Goal: Task Accomplishment & Management: Manage account settings

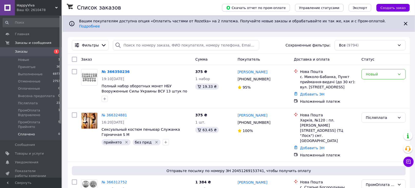
click at [50, 131] on li "Сплачено 0" at bounding box center [31, 136] width 63 height 10
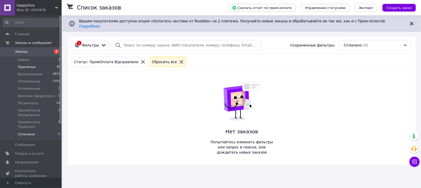
click at [51, 68] on li "Принятые 36" at bounding box center [31, 66] width 63 height 7
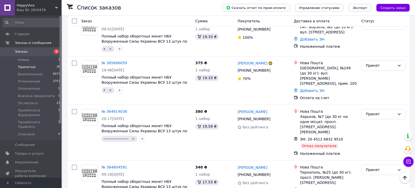
scroll to position [284, 0]
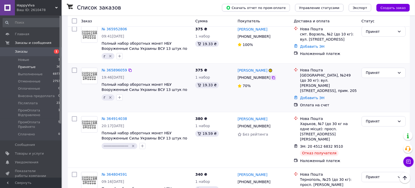
click at [272, 76] on icon at bounding box center [273, 77] width 3 height 3
click at [110, 95] on icon "Удалить метку" at bounding box center [110, 97] width 4 height 4
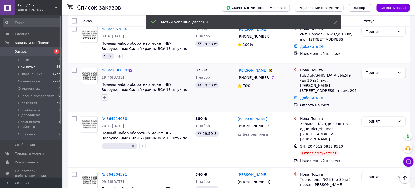
click at [103, 95] on icon "button" at bounding box center [105, 97] width 4 height 4
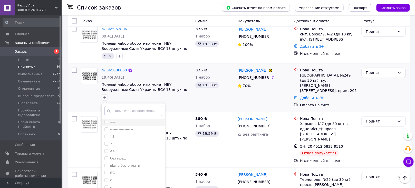
click at [124, 120] on div "==" at bounding box center [133, 122] width 58 height 5
checkbox input "true"
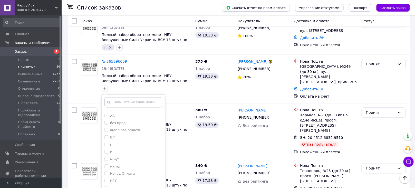
scroll to position [333, 0]
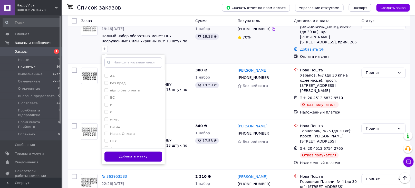
click at [148, 152] on button "Добавить метку" at bounding box center [133, 157] width 58 height 10
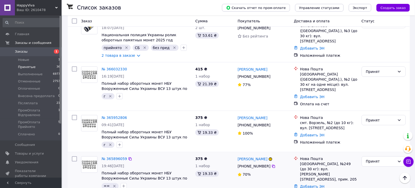
scroll to position [210, 0]
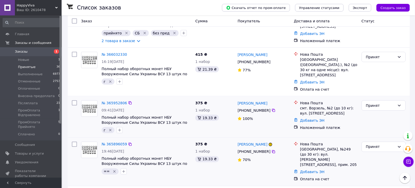
click at [108, 128] on icon "Удалить метку" at bounding box center [110, 130] width 4 height 4
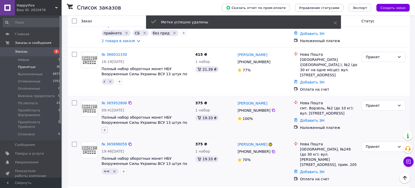
click at [106, 128] on icon "button" at bounding box center [105, 130] width 4 height 4
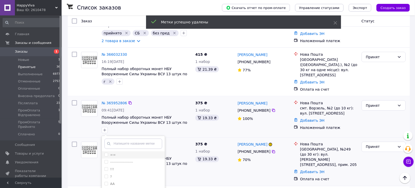
click at [130, 151] on li "==" at bounding box center [133, 154] width 63 height 7
checkbox input "true"
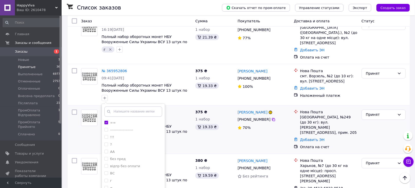
scroll to position [260, 0]
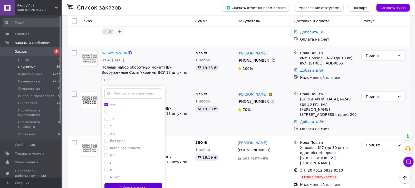
click at [155, 183] on button "Добавить метку" at bounding box center [133, 188] width 58 height 10
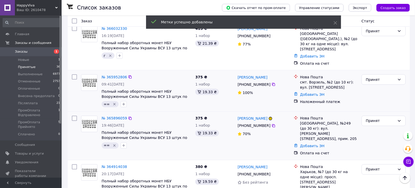
scroll to position [229, 0]
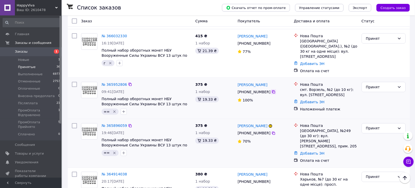
click at [271, 90] on icon at bounding box center [273, 92] width 4 height 4
click at [36, 59] on li "Новые 1" at bounding box center [31, 59] width 63 height 7
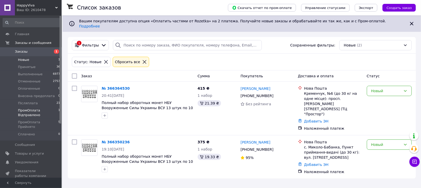
click at [47, 111] on span "ПромОплата Відправлено" at bounding box center [38, 112] width 40 height 9
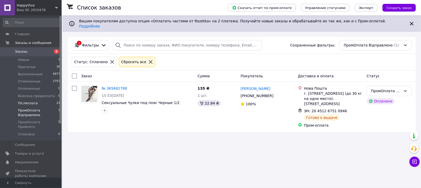
click at [50, 105] on li "Післяплата 21" at bounding box center [31, 103] width 63 height 7
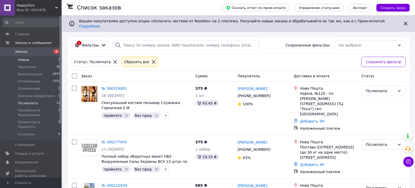
click at [36, 58] on li "Новые 1" at bounding box center [31, 59] width 63 height 7
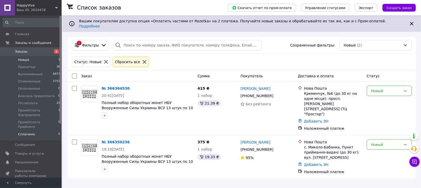
click at [46, 131] on li "Сплачено 0" at bounding box center [31, 136] width 63 height 10
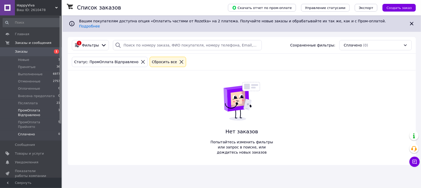
click at [47, 113] on span "ПромОплата Відправлено" at bounding box center [38, 112] width 40 height 9
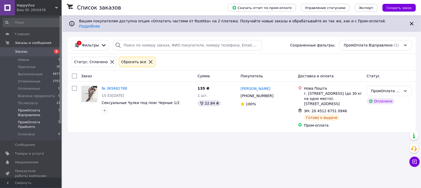
click at [51, 120] on span "ПромОплата Прийнято" at bounding box center [38, 124] width 40 height 9
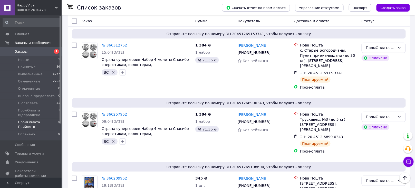
scroll to position [56, 0]
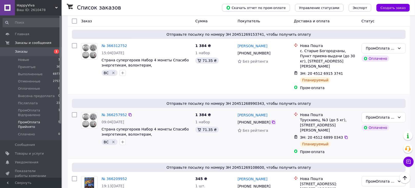
click at [272, 121] on icon at bounding box center [273, 122] width 3 height 3
click at [112, 141] on icon "Удалить метку" at bounding box center [113, 142] width 2 height 2
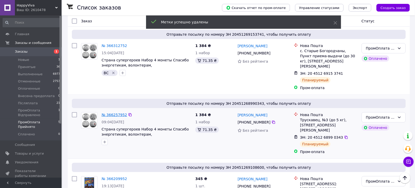
click at [121, 113] on link "№ 366257952" at bounding box center [114, 115] width 25 height 4
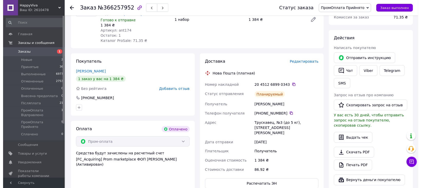
scroll to position [201, 0]
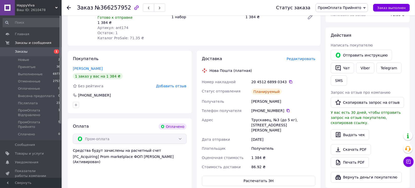
click at [307, 57] on span "Редактировать" at bounding box center [301, 59] width 29 height 4
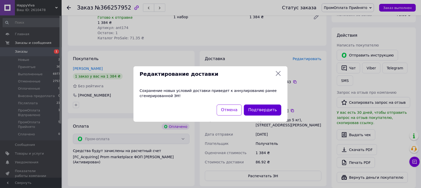
click at [265, 111] on button "Подтвердить" at bounding box center [262, 109] width 37 height 11
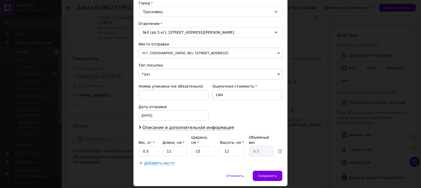
scroll to position [154, 0]
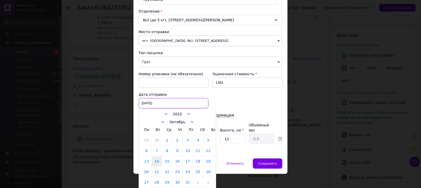
click at [162, 105] on div "14.10.2025 < 2025 > < Октябрь > Пн Вт Ср Чт Пт Сб Вс 29 30 1 2 3 4 5 6 7 8 9 10…" at bounding box center [174, 103] width 70 height 10
click at [148, 160] on link "13" at bounding box center [146, 161] width 10 height 10
type input "13.10.2025"
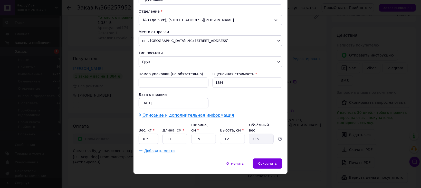
click at [178, 117] on span "Описание и дополнительная информация" at bounding box center [188, 115] width 92 height 5
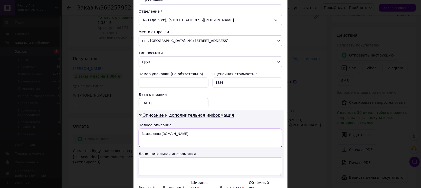
click at [194, 140] on textarea "Замовлення Prom.ua" at bounding box center [211, 138] width 144 height 18
type textarea "З"
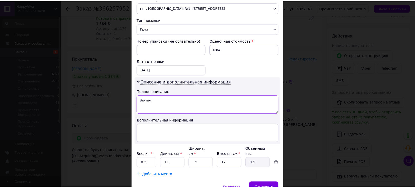
scroll to position [212, 0]
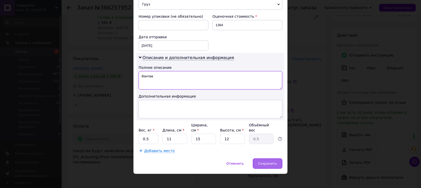
type textarea "Вантаж"
click at [262, 163] on div "Сохранить" at bounding box center [268, 163] width 30 height 10
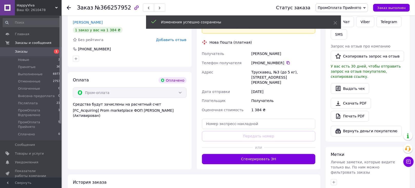
scroll to position [272, 0]
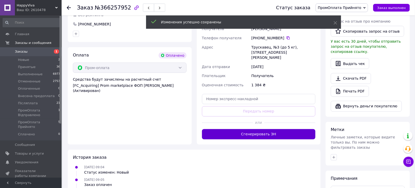
click at [258, 129] on button "Сгенерировать ЭН" at bounding box center [259, 134] width 114 height 10
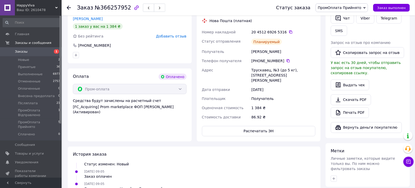
scroll to position [239, 0]
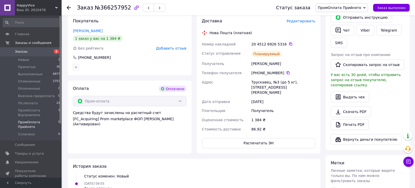
click at [40, 123] on span "ПромОплата Прийнято" at bounding box center [38, 124] width 40 height 9
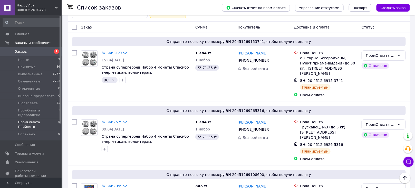
scroll to position [38, 0]
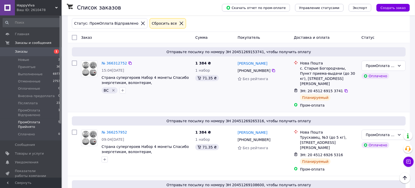
click at [112, 89] on icon "Удалить метку" at bounding box center [113, 90] width 2 height 2
click at [271, 69] on icon at bounding box center [273, 71] width 4 height 4
click at [118, 61] on link "№ 366312752" at bounding box center [114, 63] width 25 height 4
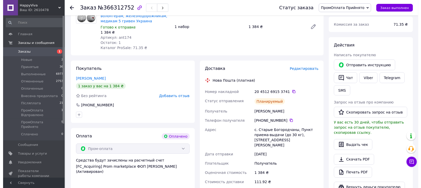
scroll to position [193, 0]
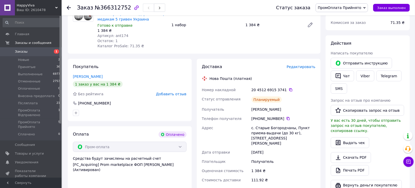
click at [305, 65] on span "Редактировать" at bounding box center [301, 67] width 29 height 4
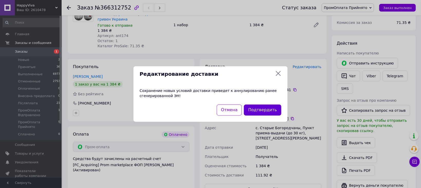
click at [268, 107] on button "Подтвердить" at bounding box center [262, 109] width 37 height 11
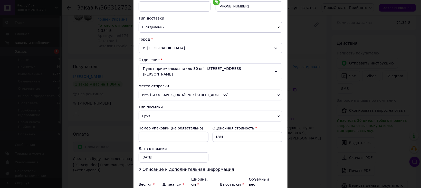
scroll to position [154, 0]
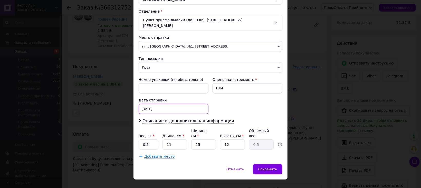
click at [167, 104] on div "14.10.2025 < 2025 > < Октябрь > Пн Вт Ср Чт Пт Сб Вс 29 30 1 2 3 4 5 6 7 8 9 10…" at bounding box center [174, 109] width 70 height 10
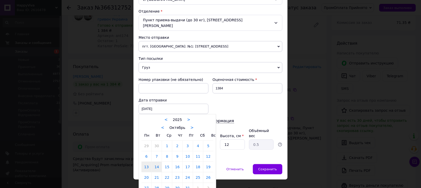
click at [147, 162] on link "13" at bounding box center [146, 167] width 10 height 10
type input "13.10.2025"
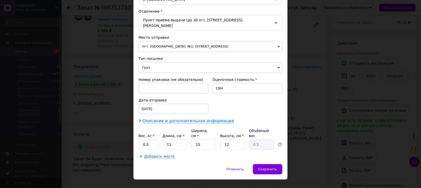
click at [200, 119] on span "Описание и дополнительная информация" at bounding box center [188, 120] width 92 height 5
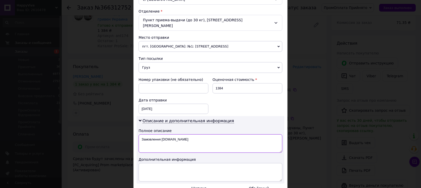
click at [205, 134] on textarea "Замовлення Prom.ua" at bounding box center [211, 143] width 144 height 18
type textarea "З"
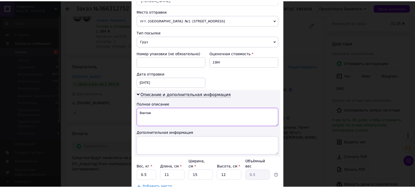
scroll to position [212, 0]
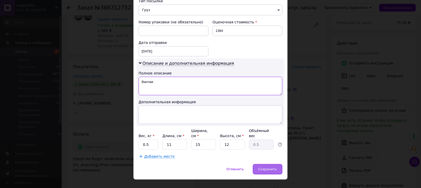
type textarea "Вантаж"
click at [275, 167] on span "Сохранить" at bounding box center [267, 169] width 19 height 4
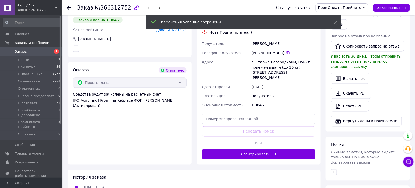
scroll to position [268, 0]
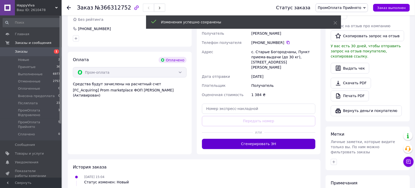
click at [245, 139] on button "Сгенерировать ЭН" at bounding box center [259, 144] width 114 height 10
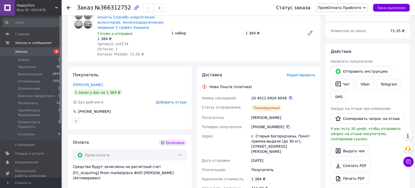
scroll to position [186, 0]
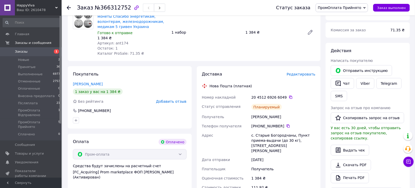
click at [31, 52] on span "Заказы" at bounding box center [31, 51] width 33 height 5
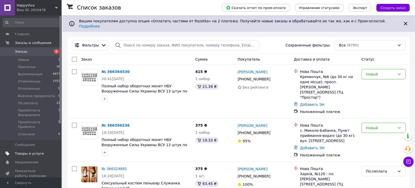
click at [42, 151] on span "Товары и услуги" at bounding box center [31, 153] width 33 height 5
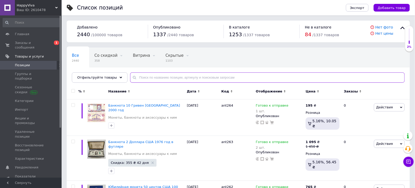
click at [174, 80] on input "text" at bounding box center [267, 77] width 275 height 10
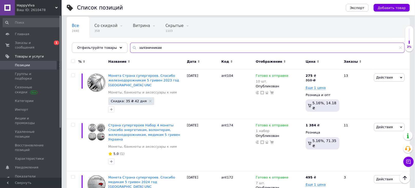
scroll to position [27, 0]
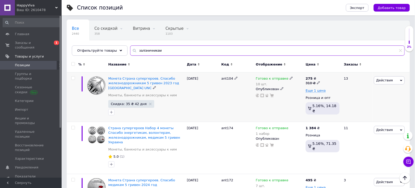
type input "залізничникам"
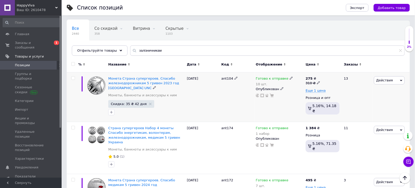
click at [317, 82] on icon at bounding box center [318, 82] width 3 height 3
click at [336, 75] on input "310" at bounding box center [342, 75] width 39 height 10
type input "350"
click at [234, 105] on div "ant104" at bounding box center [237, 97] width 34 height 50
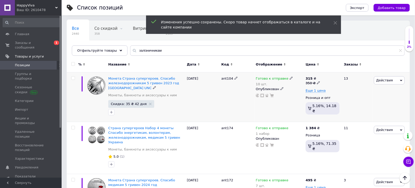
click at [123, 105] on span "Скидка: 35 ₴ 42 дня" at bounding box center [129, 103] width 36 height 3
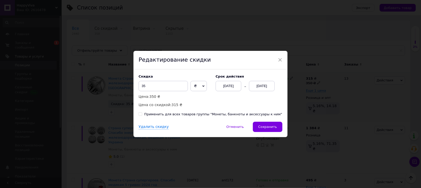
click at [161, 92] on div "Скидка 35 ₴ % Цена: 350 ₴ Цена со скидкой: 315 ₴" at bounding box center [175, 90] width 72 height 33
click at [164, 88] on input "35" at bounding box center [163, 86] width 49 height 10
type input "3"
type input "2"
type input "55"
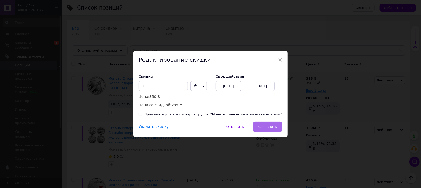
click at [273, 124] on button "Сохранить" at bounding box center [268, 127] width 30 height 10
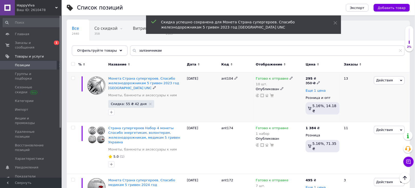
click at [315, 91] on span "Еще 1 цена" at bounding box center [316, 91] width 20 height 4
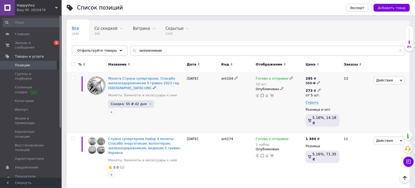
click at [318, 89] on icon at bounding box center [319, 90] width 3 height 3
click at [344, 79] on input "273" at bounding box center [350, 79] width 49 height 10
type input "293"
click at [236, 114] on div "ant104" at bounding box center [237, 102] width 34 height 60
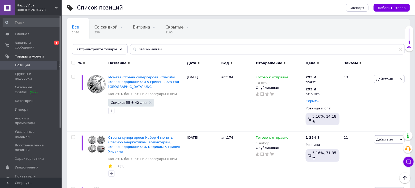
scroll to position [28, 0]
click at [266, 141] on div "1 набор" at bounding box center [274, 143] width 37 height 4
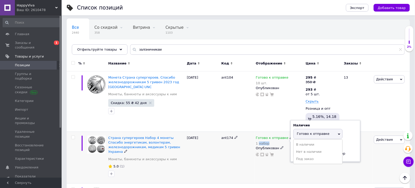
click at [266, 141] on div "1 набор" at bounding box center [274, 143] width 37 height 4
click at [310, 149] on input "1" at bounding box center [312, 154] width 39 height 10
type input "6"
click at [237, 163] on div "ant174" at bounding box center [237, 157] width 34 height 52
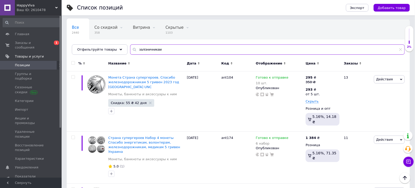
click at [162, 47] on input "залізничникам" at bounding box center [267, 49] width 275 height 10
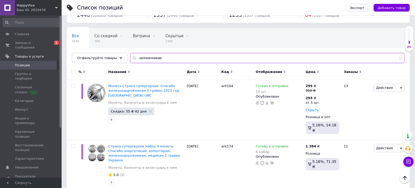
scroll to position [16, 0]
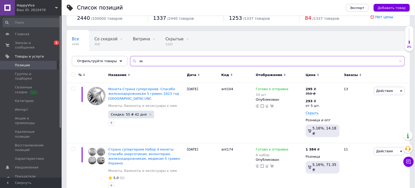
type input "з"
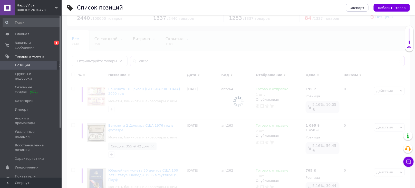
scroll to position [16, 0]
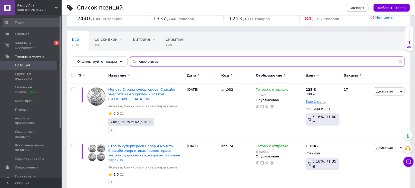
scroll to position [16, 0]
type input "енергетикам"
click at [321, 104] on span "Еще 1 цена" at bounding box center [316, 102] width 20 height 4
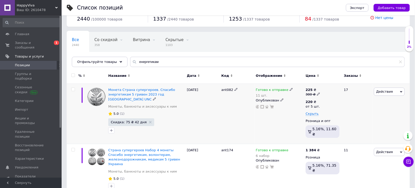
click at [317, 94] on icon at bounding box center [318, 93] width 3 height 3
click at [270, 100] on div "Опубликован" at bounding box center [279, 100] width 47 height 5
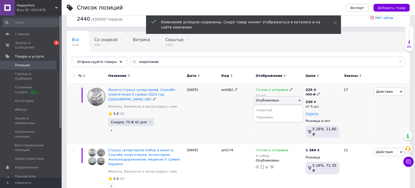
click at [238, 108] on div "ant082" at bounding box center [237, 114] width 34 height 60
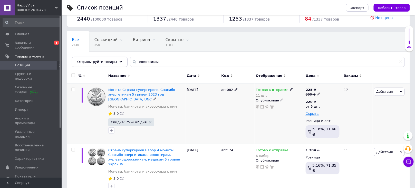
click at [123, 120] on span "Скидка: 75 ₴ 42 дня" at bounding box center [131, 122] width 46 height 8
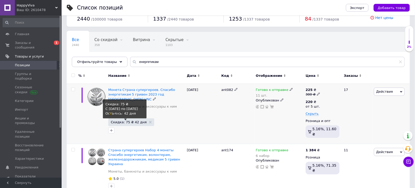
click at [133, 120] on span "Скидка: 75 ₴ 42 дня" at bounding box center [129, 121] width 36 height 3
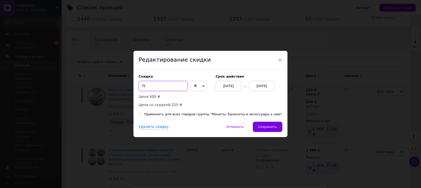
click at [167, 87] on input "75" at bounding box center [163, 86] width 49 height 10
type input "7"
type input "2"
type input "45"
click at [264, 126] on span "Сохранить" at bounding box center [267, 127] width 19 height 4
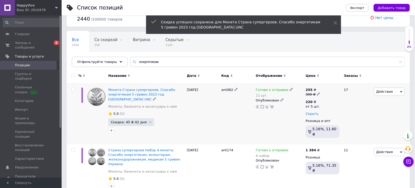
click at [315, 113] on span "Скрыть" at bounding box center [312, 114] width 13 height 4
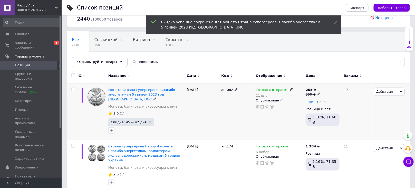
click at [320, 101] on span "Еще 1 цена" at bounding box center [316, 102] width 20 height 4
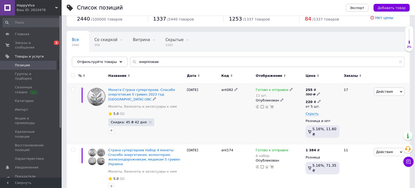
click at [318, 101] on icon at bounding box center [319, 101] width 3 height 3
click at [340, 94] on input "220" at bounding box center [350, 90] width 49 height 10
type input "253"
click at [251, 122] on div "ant082" at bounding box center [237, 114] width 34 height 60
drag, startPoint x: 163, startPoint y: 59, endPoint x: 130, endPoint y: 60, distance: 32.3
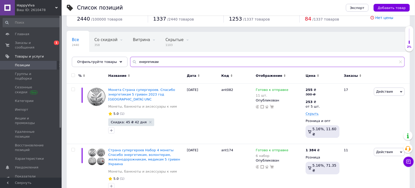
click at [130, 60] on div "енергетикам" at bounding box center [267, 62] width 275 height 10
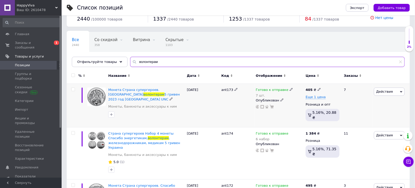
type input "волонтерам"
click at [318, 91] on icon at bounding box center [319, 89] width 3 height 3
type input "435"
click at [217, 110] on div "06.08.2025" at bounding box center [203, 106] width 34 height 44
click at [320, 98] on span "Еще 1 цена" at bounding box center [316, 97] width 20 height 4
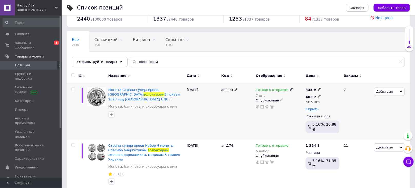
click at [318, 95] on span at bounding box center [319, 97] width 3 height 4
click at [333, 88] on input "403" at bounding box center [350, 86] width 49 height 10
type input "433"
click at [243, 112] on div "ant173" at bounding box center [237, 111] width 34 height 55
click at [161, 65] on input "волонтерам" at bounding box center [267, 62] width 275 height 10
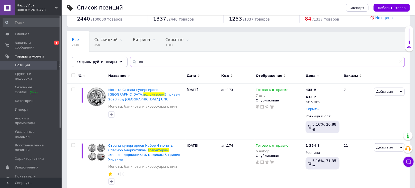
type input "в"
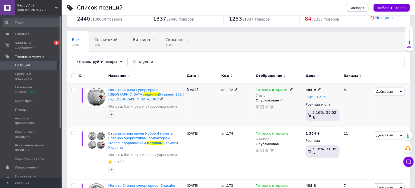
click at [318, 98] on span "Еще 1 цена" at bounding box center [316, 97] width 20 height 4
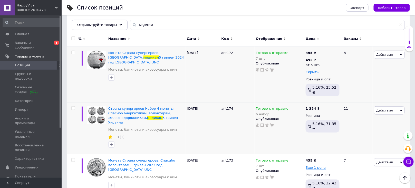
scroll to position [52, 0]
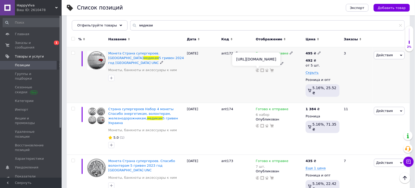
click at [257, 71] on icon at bounding box center [258, 71] width 4 height 4
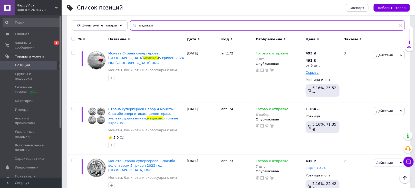
drag, startPoint x: 154, startPoint y: 24, endPoint x: 128, endPoint y: 25, distance: 25.4
click at [130, 25] on div "медикам" at bounding box center [267, 25] width 275 height 10
paste input "ant174"
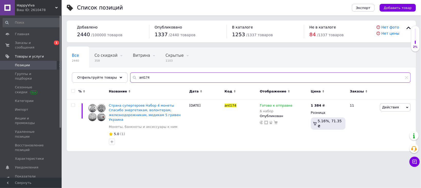
type input "ant174"
click at [326, 105] on icon at bounding box center [327, 104] width 3 height 3
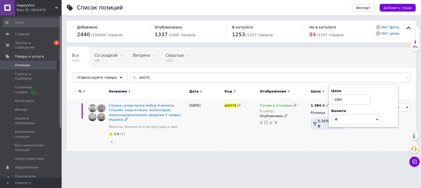
click at [349, 100] on input "1384" at bounding box center [350, 99] width 39 height 10
type input "1485"
click at [300, 132] on div "Готово к отправке 6 набор Опубликован" at bounding box center [283, 125] width 51 height 52
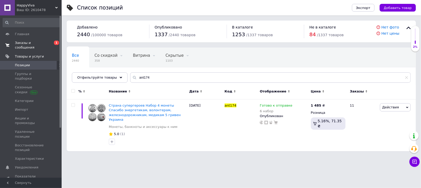
click at [40, 42] on span "Заказы и сообщения" at bounding box center [31, 45] width 33 height 9
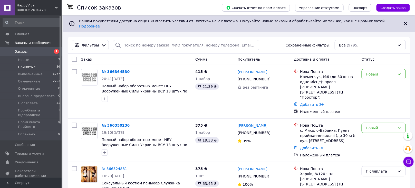
click at [43, 67] on li "Принятые 36" at bounding box center [31, 66] width 63 height 7
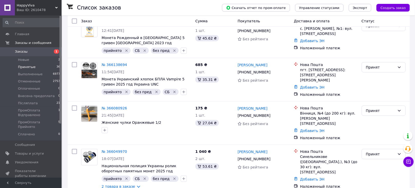
scroll to position [70, 0]
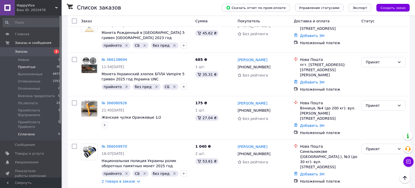
click at [52, 131] on li "Сплачено 0" at bounding box center [31, 136] width 63 height 10
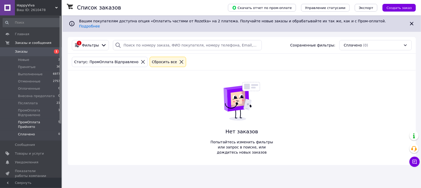
click at [50, 121] on span "ПромОплата Прийнято" at bounding box center [38, 124] width 40 height 9
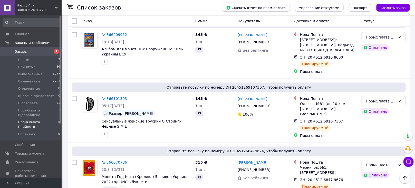
scroll to position [209, 0]
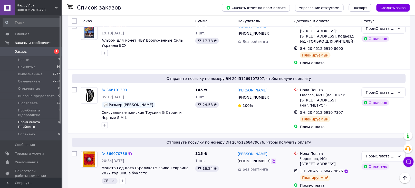
click at [272, 160] on icon at bounding box center [273, 161] width 3 height 3
click at [113, 179] on icon "Удалить метку" at bounding box center [113, 181] width 4 height 4
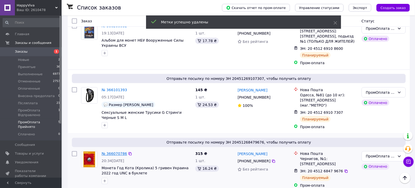
click at [123, 152] on link "№ 366070786" at bounding box center [114, 154] width 25 height 4
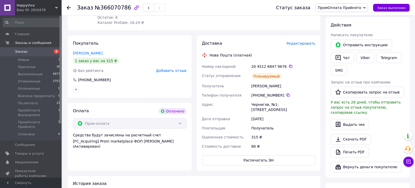
scroll to position [211, 0]
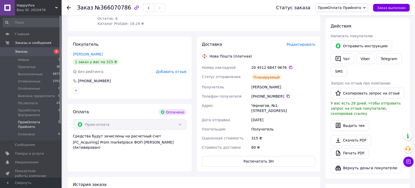
click at [43, 120] on span "ПромОплата Прийнято" at bounding box center [38, 124] width 40 height 9
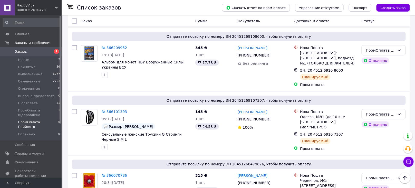
scroll to position [209, 0]
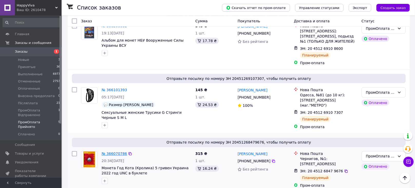
click at [115, 152] on link "№ 366070786" at bounding box center [114, 154] width 25 height 4
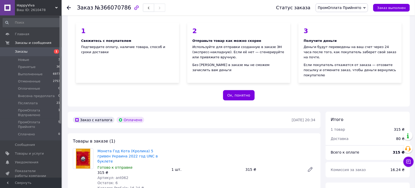
scroll to position [209, 0]
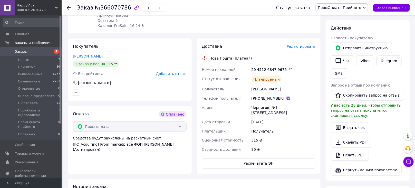
click at [286, 96] on icon at bounding box center [288, 98] width 4 height 4
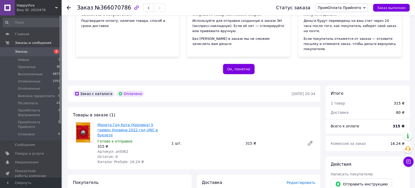
scroll to position [73, 0]
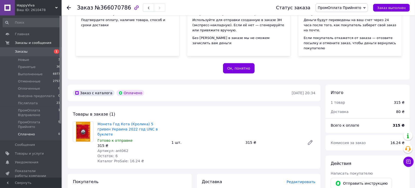
click at [48, 131] on li "Сплачено 0" at bounding box center [31, 136] width 63 height 10
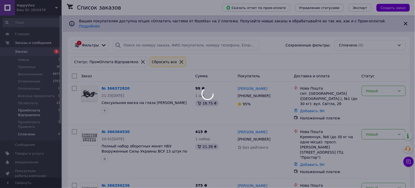
click at [40, 114] on div at bounding box center [207, 94] width 415 height 188
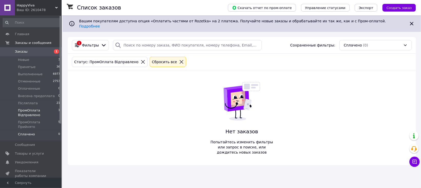
click at [40, 114] on span "ПромОплата Відправлено" at bounding box center [38, 112] width 40 height 9
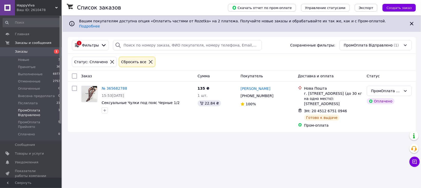
click at [49, 111] on span "ПромОплата Відправлено" at bounding box center [38, 112] width 40 height 9
click at [51, 122] on span "ПромОплата Прийнято" at bounding box center [38, 124] width 40 height 9
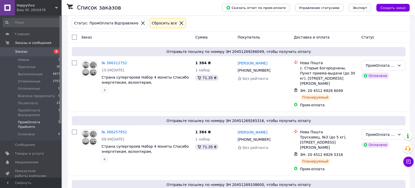
scroll to position [39, 0]
click at [39, 112] on span "ПромОплата Відправлено" at bounding box center [38, 112] width 40 height 9
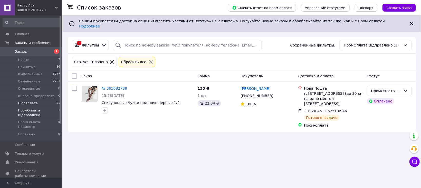
click at [51, 103] on li "Післяплата 21" at bounding box center [31, 103] width 63 height 7
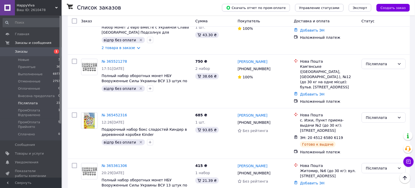
scroll to position [806, 0]
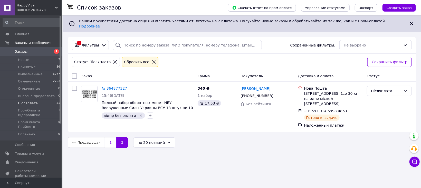
click at [107, 137] on link "1" at bounding box center [111, 142] width 12 height 11
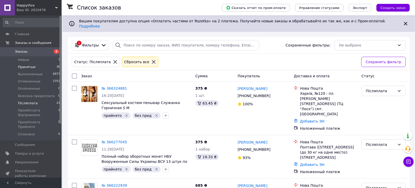
click at [43, 65] on li "Принятые 36" at bounding box center [31, 66] width 63 height 7
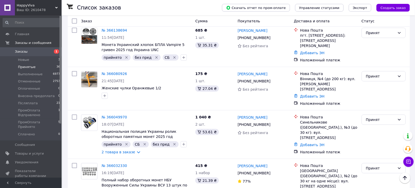
scroll to position [96, 0]
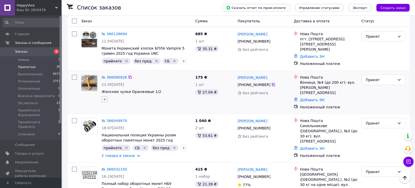
click at [105, 97] on icon "button" at bounding box center [105, 99] width 4 height 4
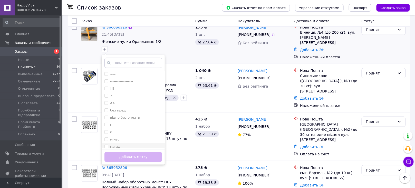
scroll to position [148, 0]
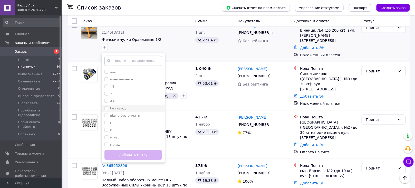
click at [122, 106] on label "без пред" at bounding box center [118, 108] width 16 height 4
checkbox input "true"
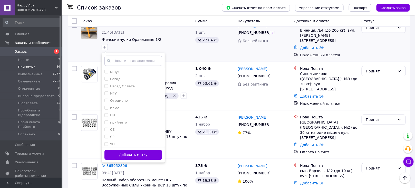
scroll to position [67, 0]
click at [133, 118] on div "прийнято" at bounding box center [133, 120] width 58 height 5
checkbox input "true"
click at [148, 150] on button "Добавить метку" at bounding box center [133, 155] width 58 height 10
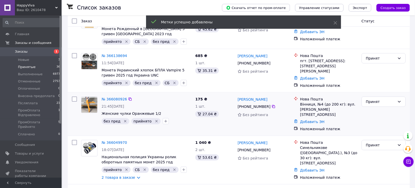
scroll to position [76, 0]
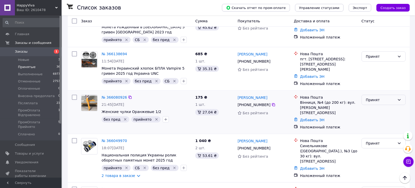
click at [369, 97] on div "Принят" at bounding box center [380, 100] width 29 height 6
click at [381, 143] on li "Післяплата" at bounding box center [384, 147] width 44 height 9
click at [120, 95] on link "№ 366080926" at bounding box center [114, 97] width 25 height 4
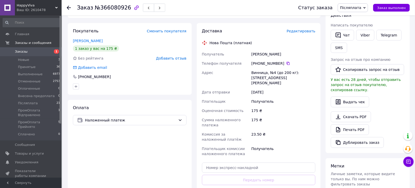
scroll to position [95, 0]
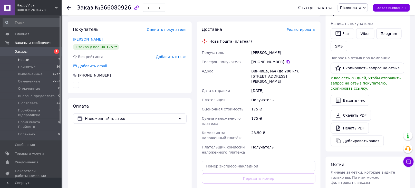
click at [46, 58] on li "Новые 3" at bounding box center [31, 59] width 63 height 7
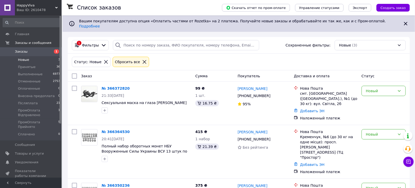
scroll to position [20, 0]
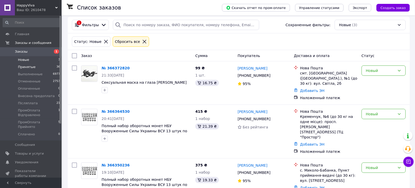
click at [46, 69] on li "Принятые 36" at bounding box center [31, 66] width 63 height 7
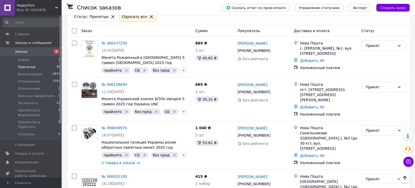
scroll to position [43, 0]
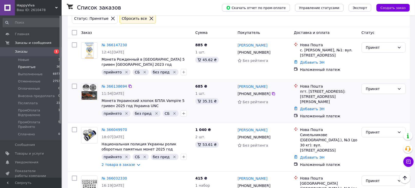
click at [172, 111] on icon "Удалить метку" at bounding box center [174, 113] width 4 height 4
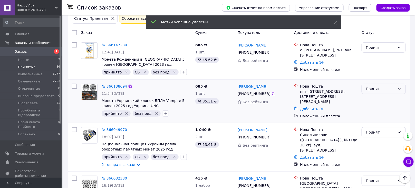
click at [373, 86] on div "Принят" at bounding box center [380, 89] width 29 height 6
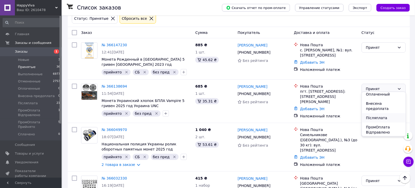
click at [385, 113] on li "Післяплата" at bounding box center [384, 117] width 44 height 9
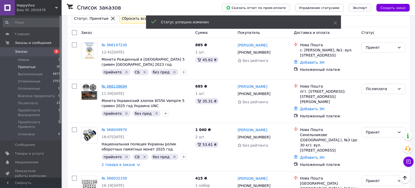
click at [116, 84] on link "№ 366138694" at bounding box center [114, 86] width 25 height 4
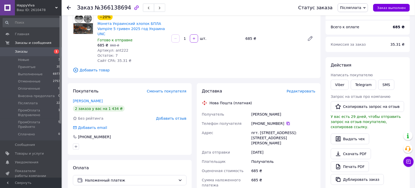
click at [286, 121] on icon at bounding box center [288, 123] width 4 height 4
click at [39, 67] on li "Принятые 35" at bounding box center [31, 66] width 63 height 7
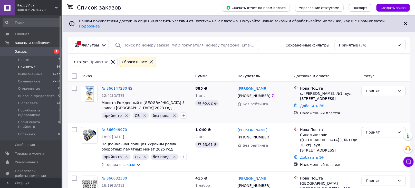
click at [143, 114] on icon "Удалить метку" at bounding box center [144, 115] width 2 height 2
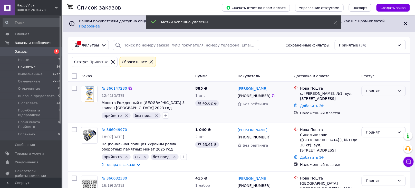
click at [379, 89] on div "Принят" at bounding box center [380, 91] width 29 height 6
click at [383, 136] on li "Післяплата" at bounding box center [384, 140] width 44 height 9
click at [122, 86] on link "№ 366147230" at bounding box center [114, 88] width 25 height 4
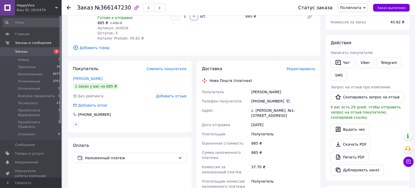
scroll to position [66, 0]
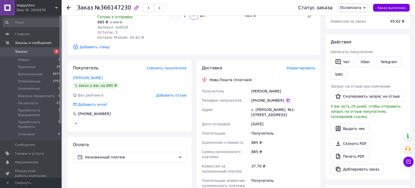
click at [287, 99] on icon at bounding box center [288, 100] width 3 height 3
